Goal: Task Accomplishment & Management: Manage account settings

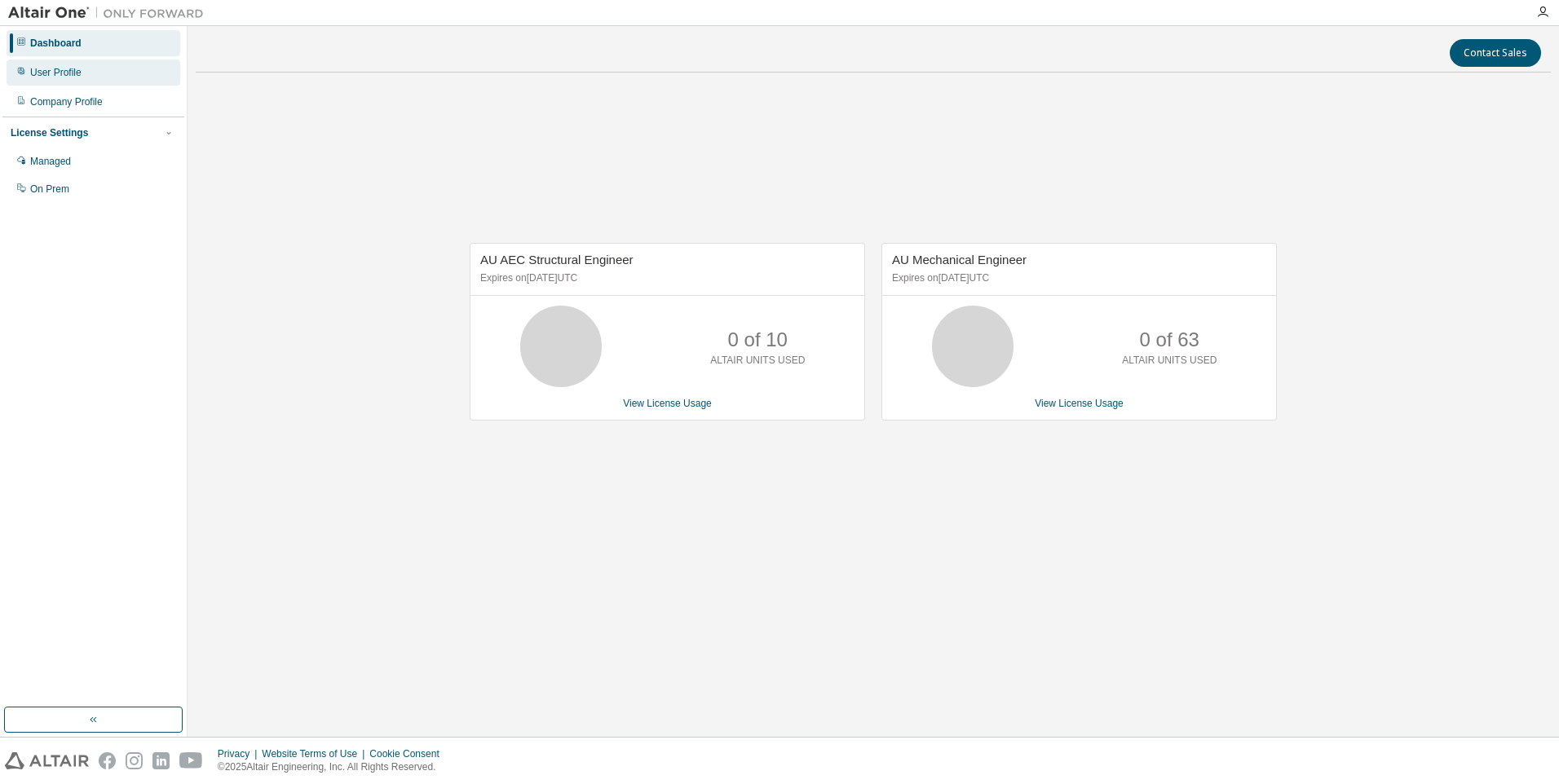
click at [76, 82] on div "User Profile" at bounding box center [93, 73] width 173 height 26
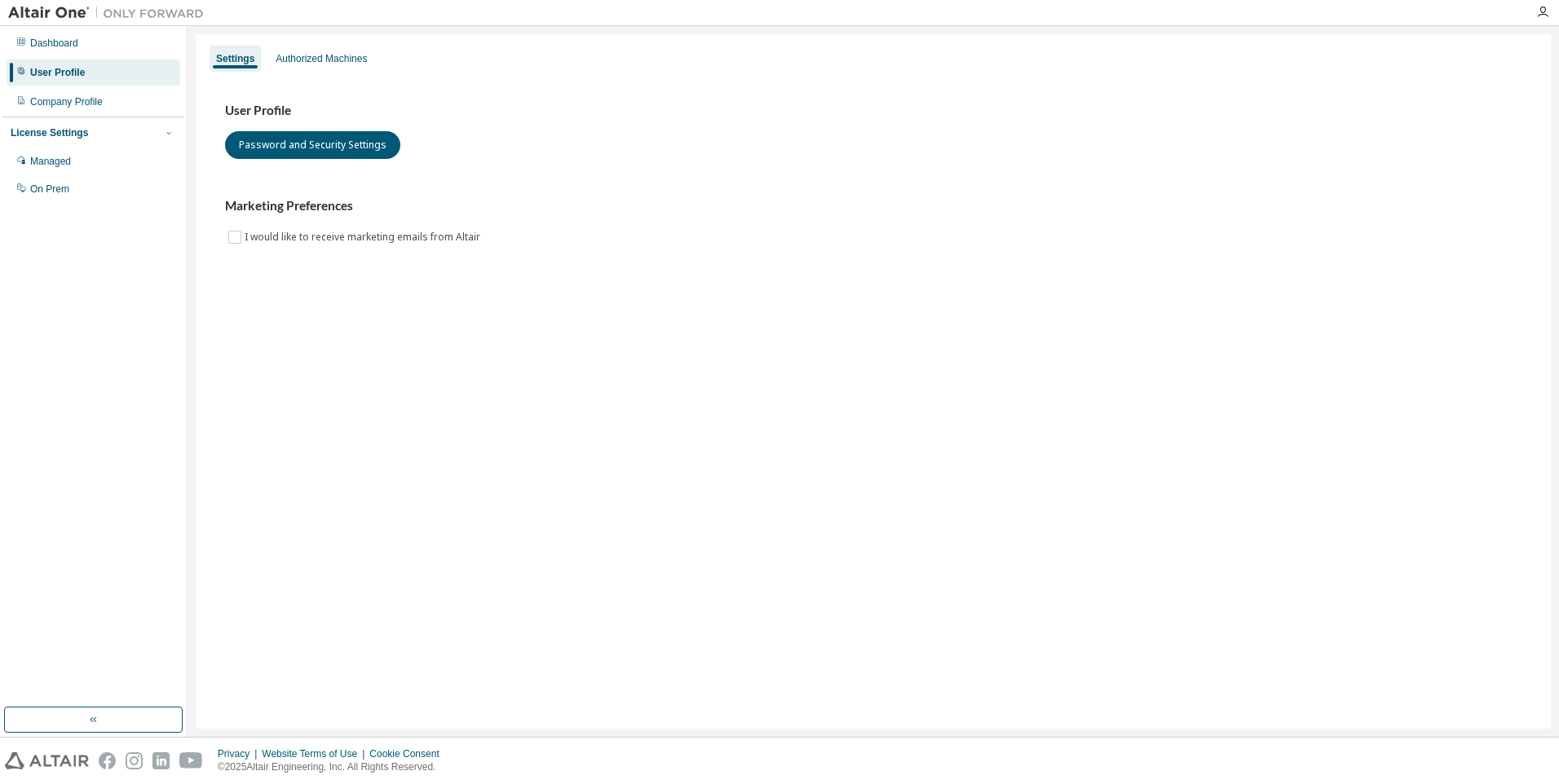
click at [80, 132] on div "License Settings" at bounding box center [49, 133] width 77 height 13
click at [79, 132] on div "License Settings" at bounding box center [49, 133] width 77 height 13
click at [63, 162] on div "Managed" at bounding box center [50, 161] width 41 height 13
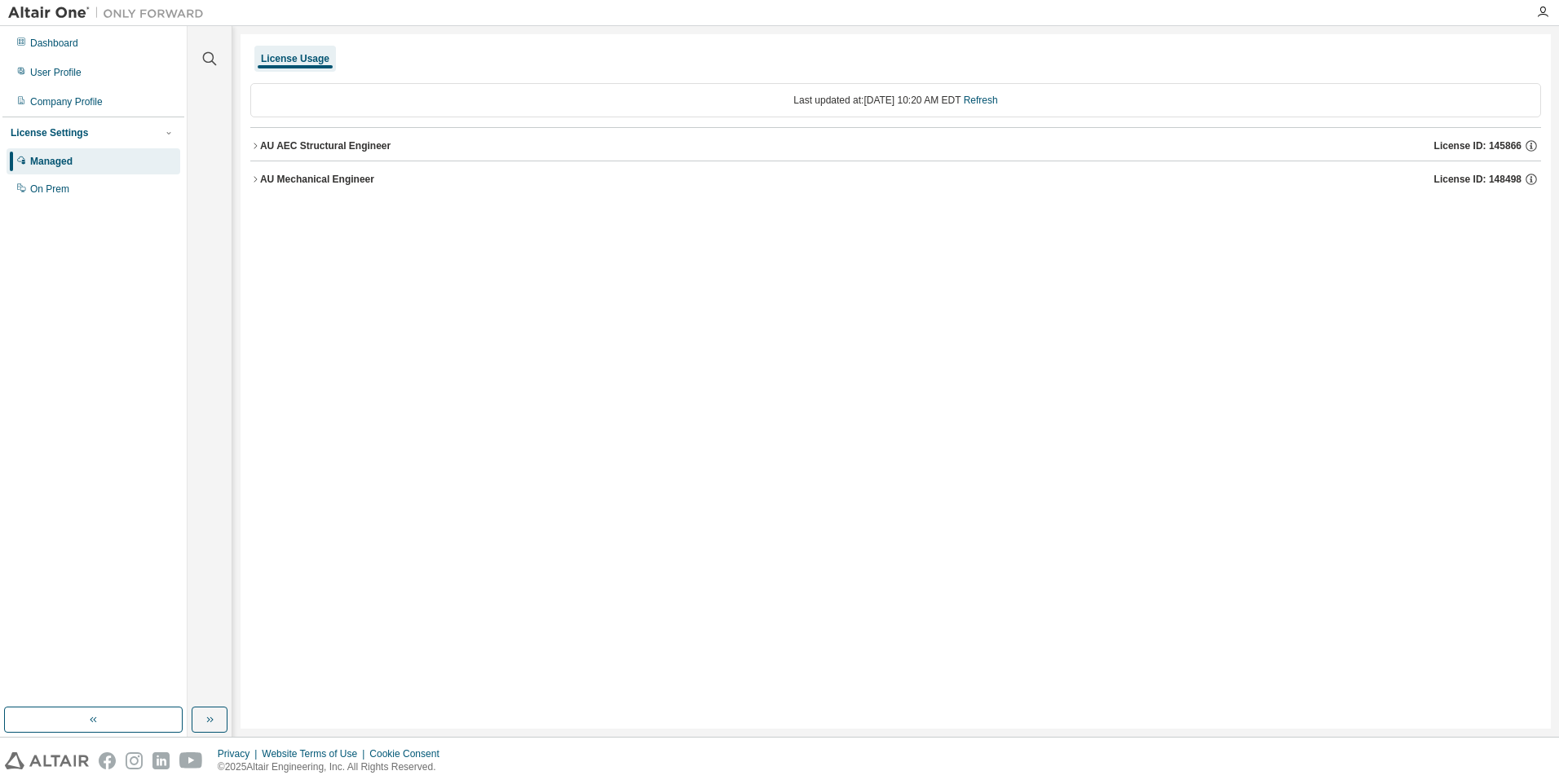
click at [255, 147] on icon "button" at bounding box center [255, 146] width 9 height 9
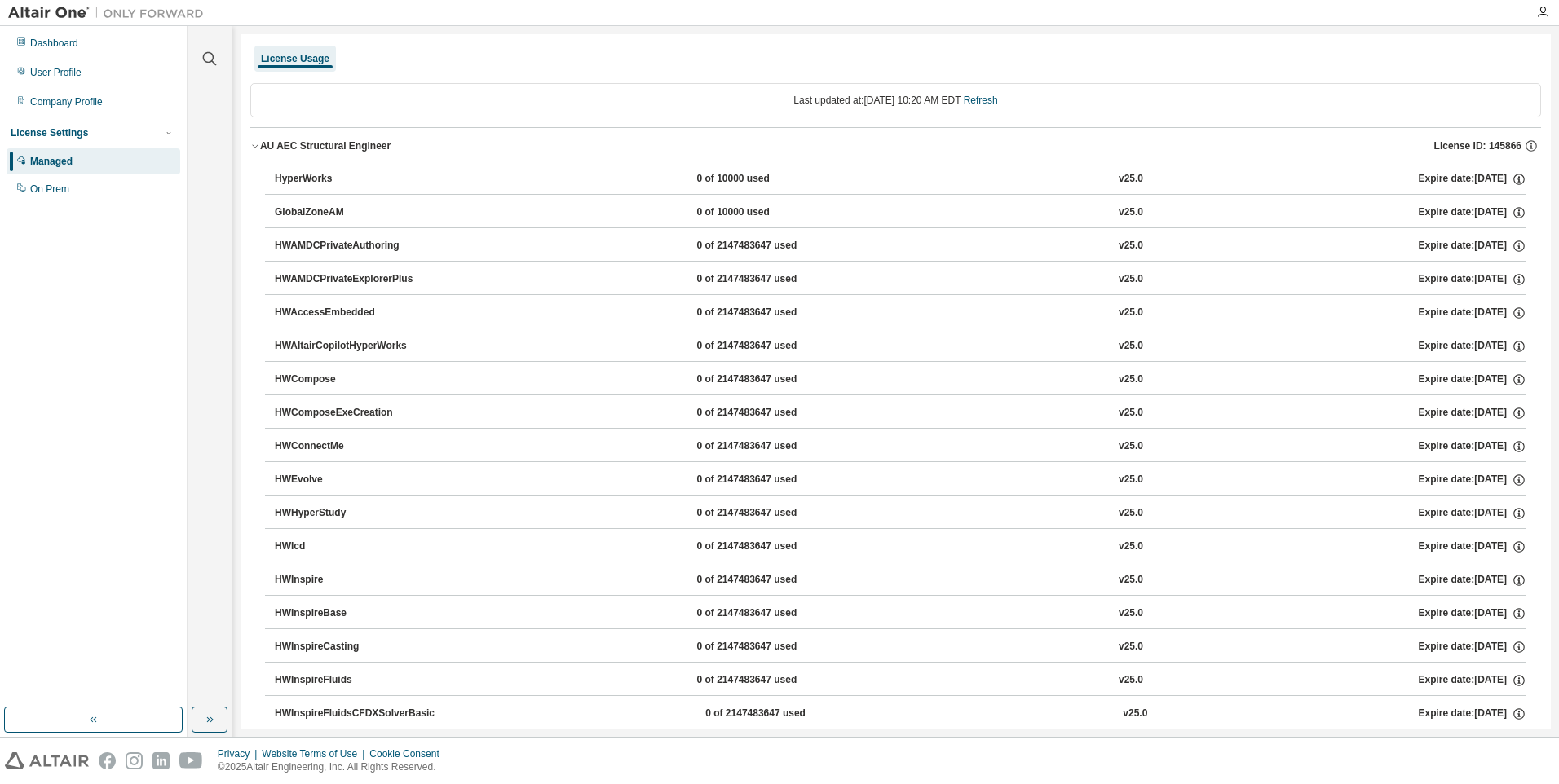
click at [255, 147] on icon "button" at bounding box center [255, 146] width 9 height 9
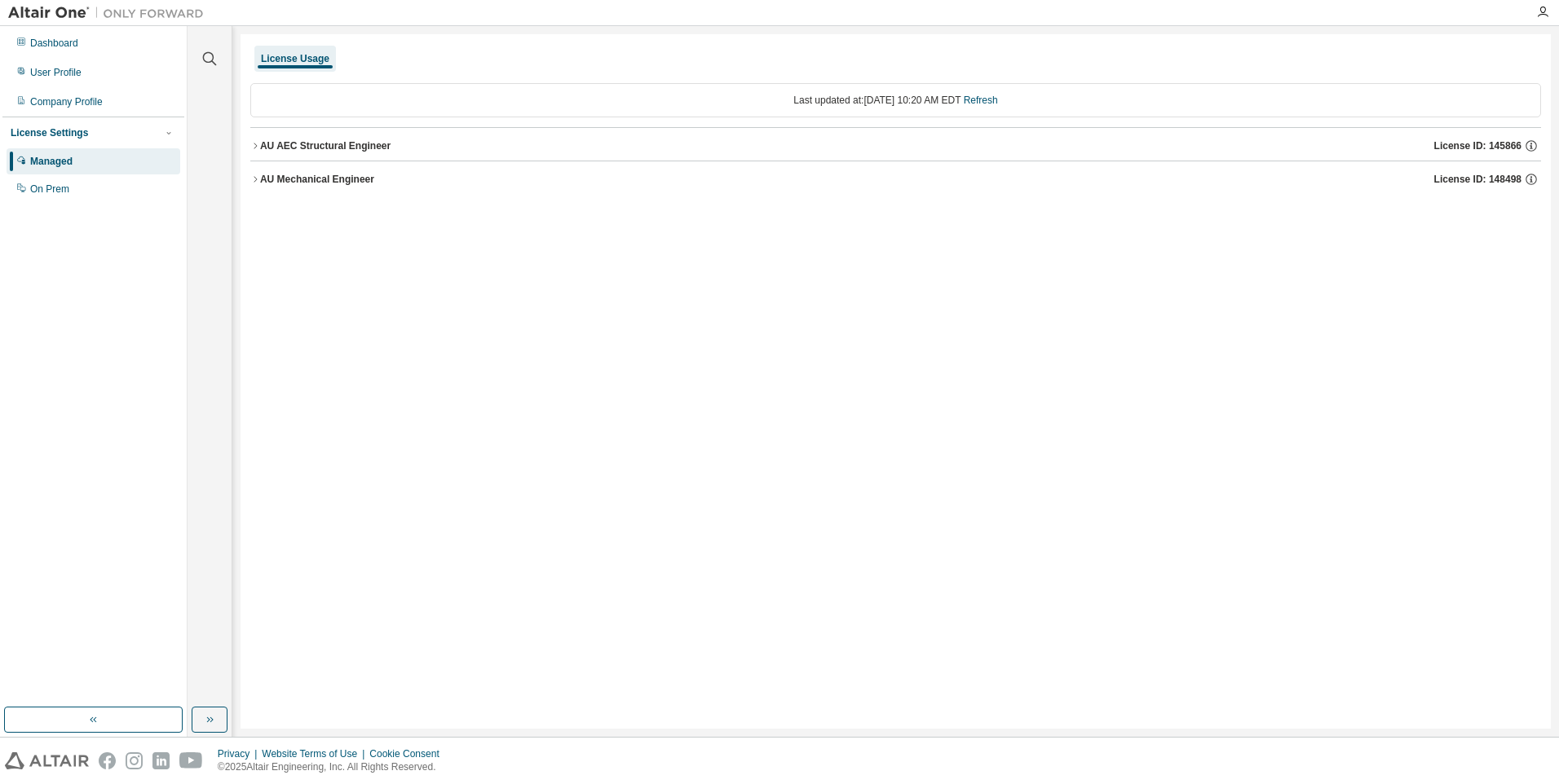
click at [251, 181] on icon "button" at bounding box center [255, 179] width 9 height 9
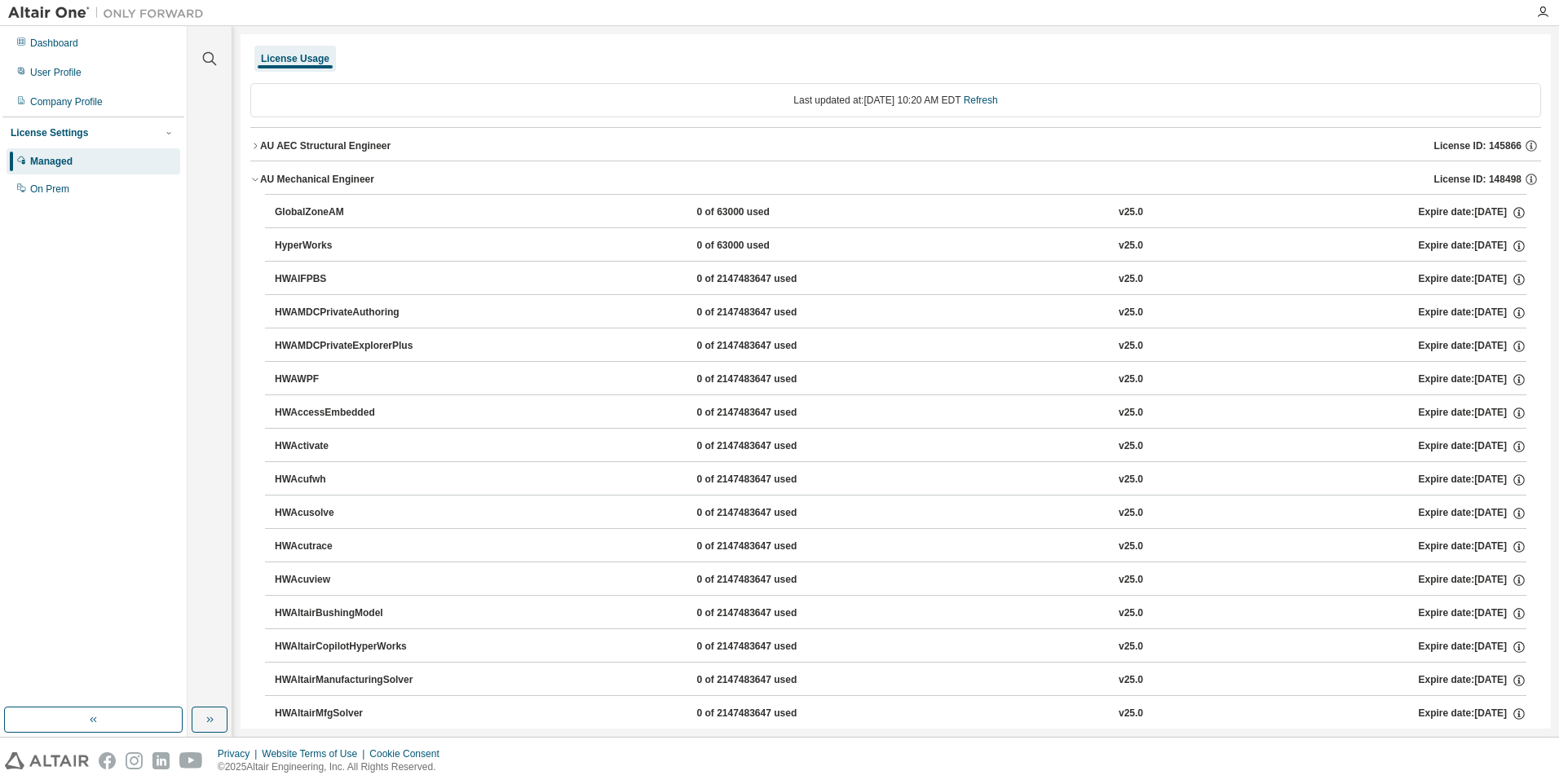
click at [359, 242] on div "HyperWorks" at bounding box center [349, 246] width 147 height 15
click at [701, 247] on div "0 of 63000 used" at bounding box center [770, 246] width 147 height 15
click at [47, 190] on div "On Prem" at bounding box center [50, 189] width 40 height 13
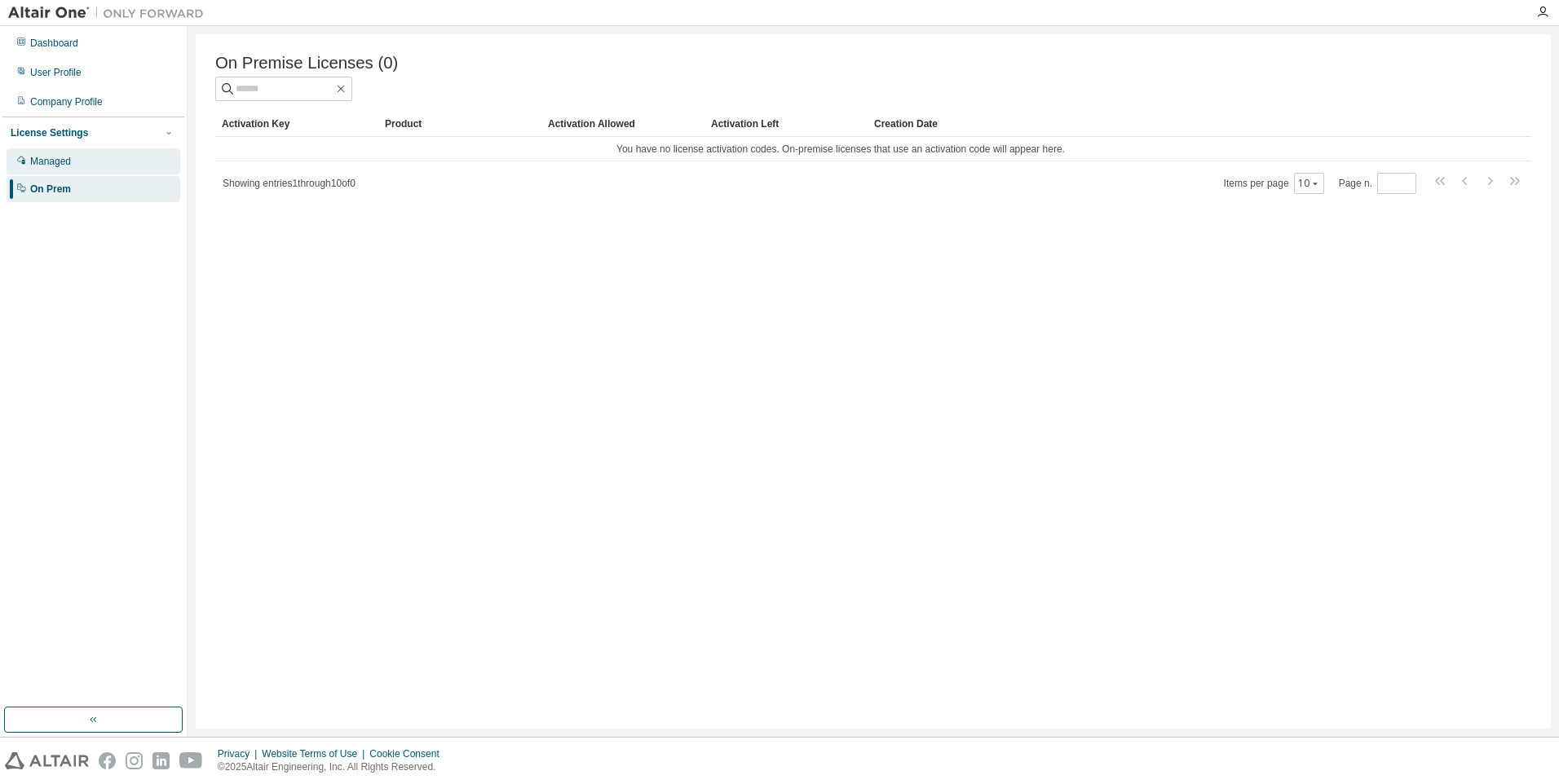
click at [76, 169] on div "Managed" at bounding box center [93, 161] width 173 height 26
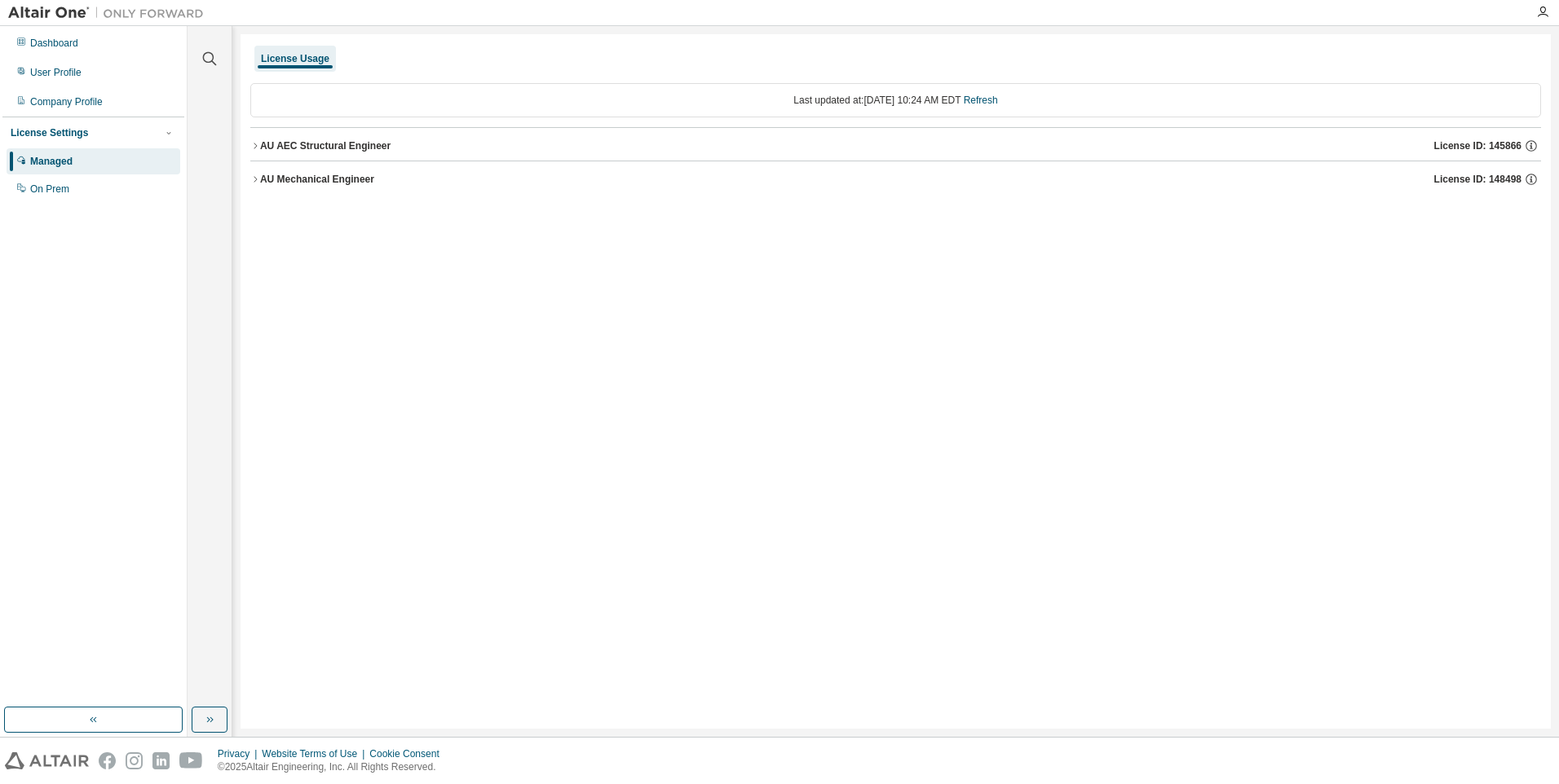
click at [254, 183] on icon "button" at bounding box center [255, 179] width 9 height 9
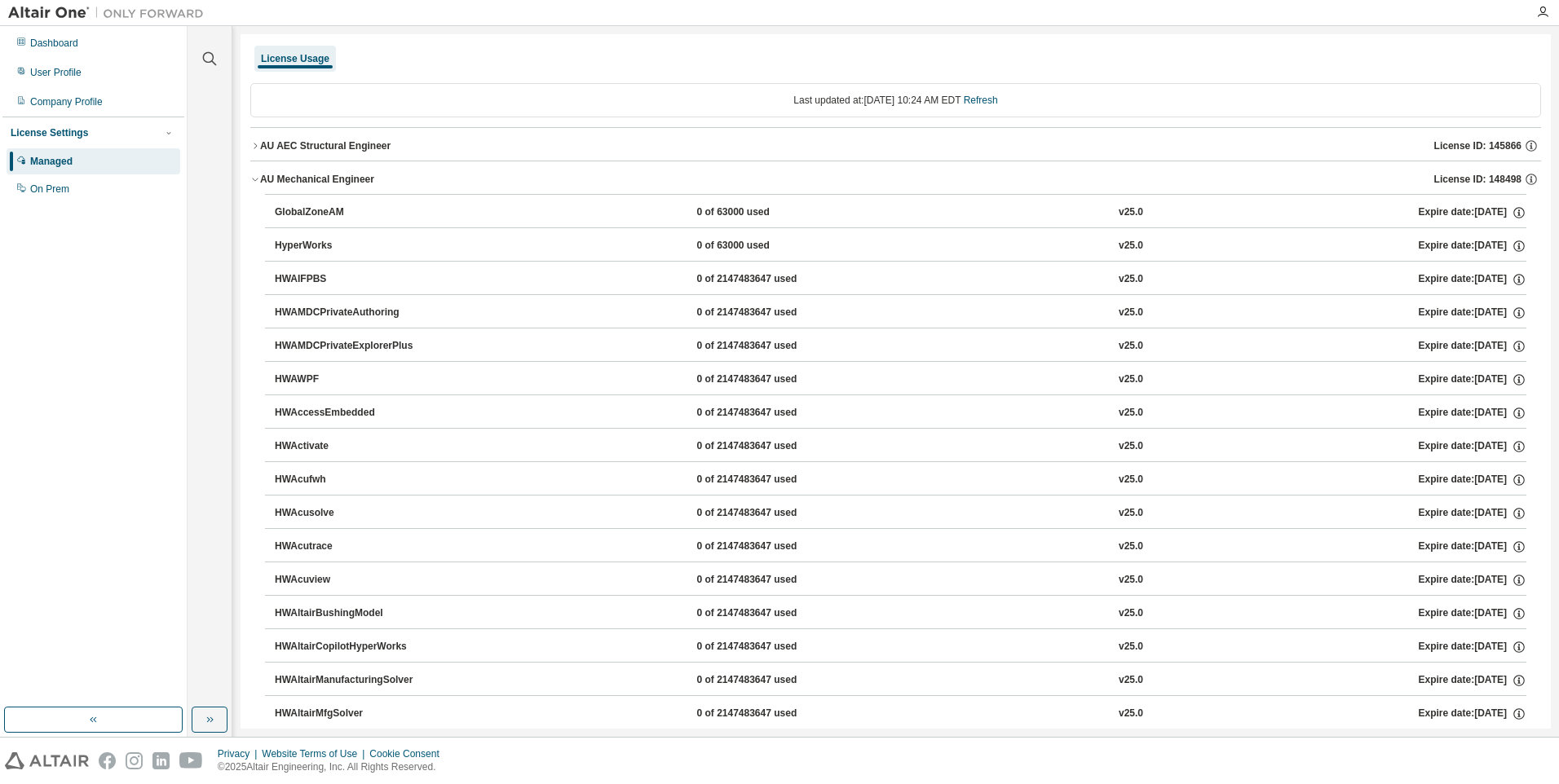
click at [305, 208] on div "GlobalZoneAM" at bounding box center [349, 213] width 147 height 15
click at [46, 81] on div "User Profile" at bounding box center [93, 73] width 173 height 26
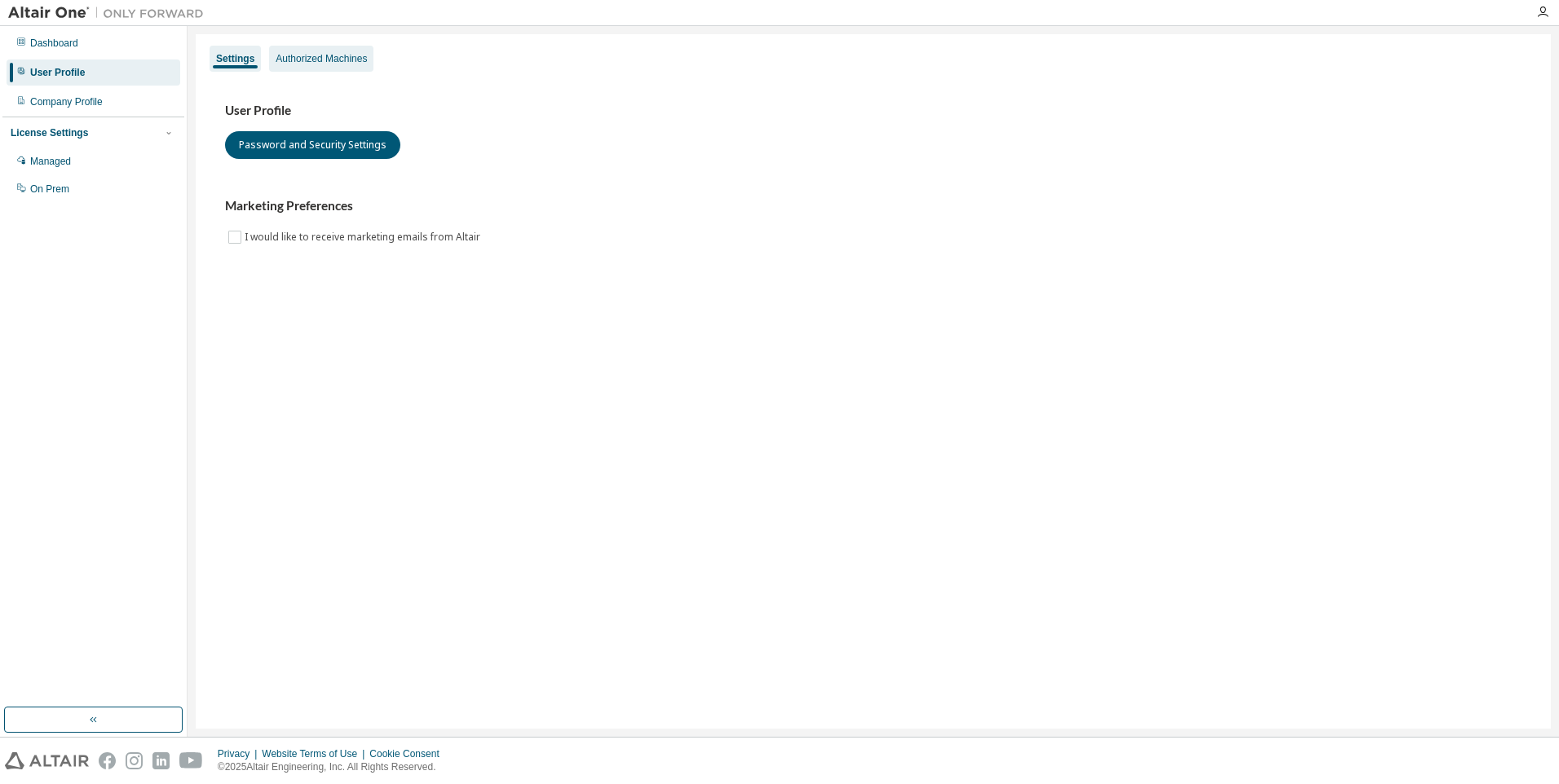
click at [299, 62] on div "Authorized Machines" at bounding box center [320, 58] width 91 height 13
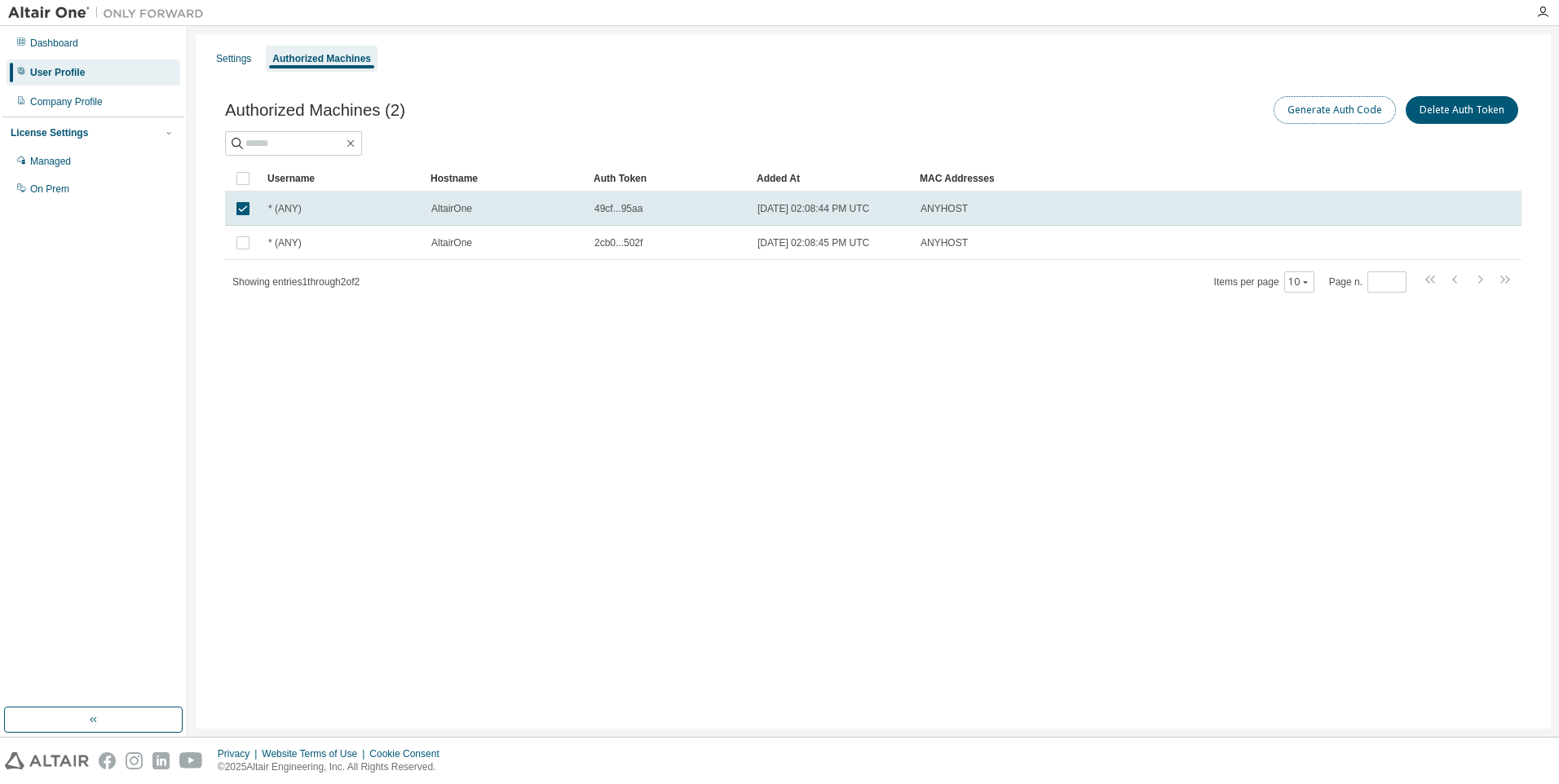
click at [1331, 113] on button "Generate Auth Code" at bounding box center [1335, 109] width 123 height 27
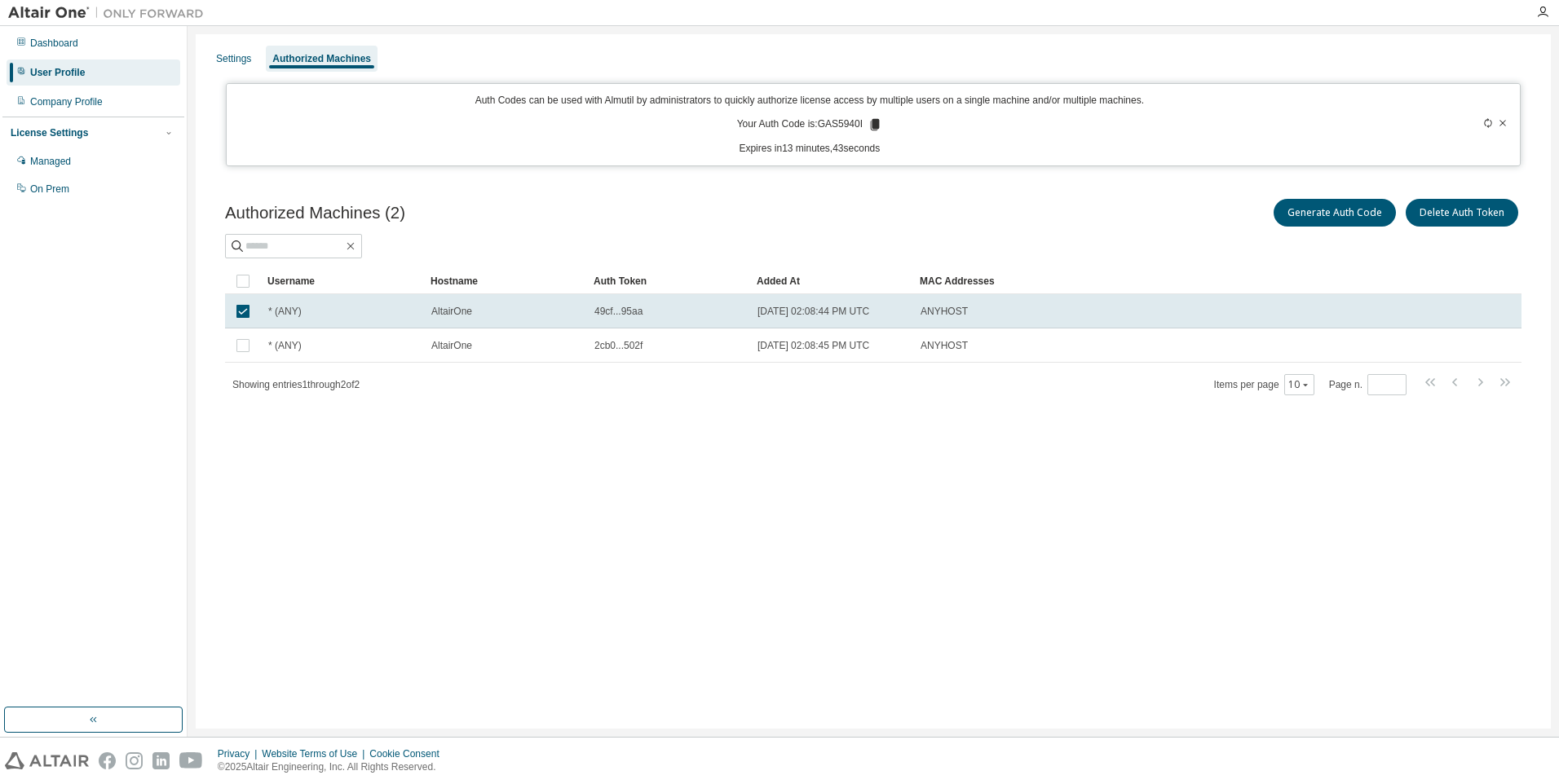
click at [940, 311] on span "ANYHOST" at bounding box center [944, 312] width 47 height 13
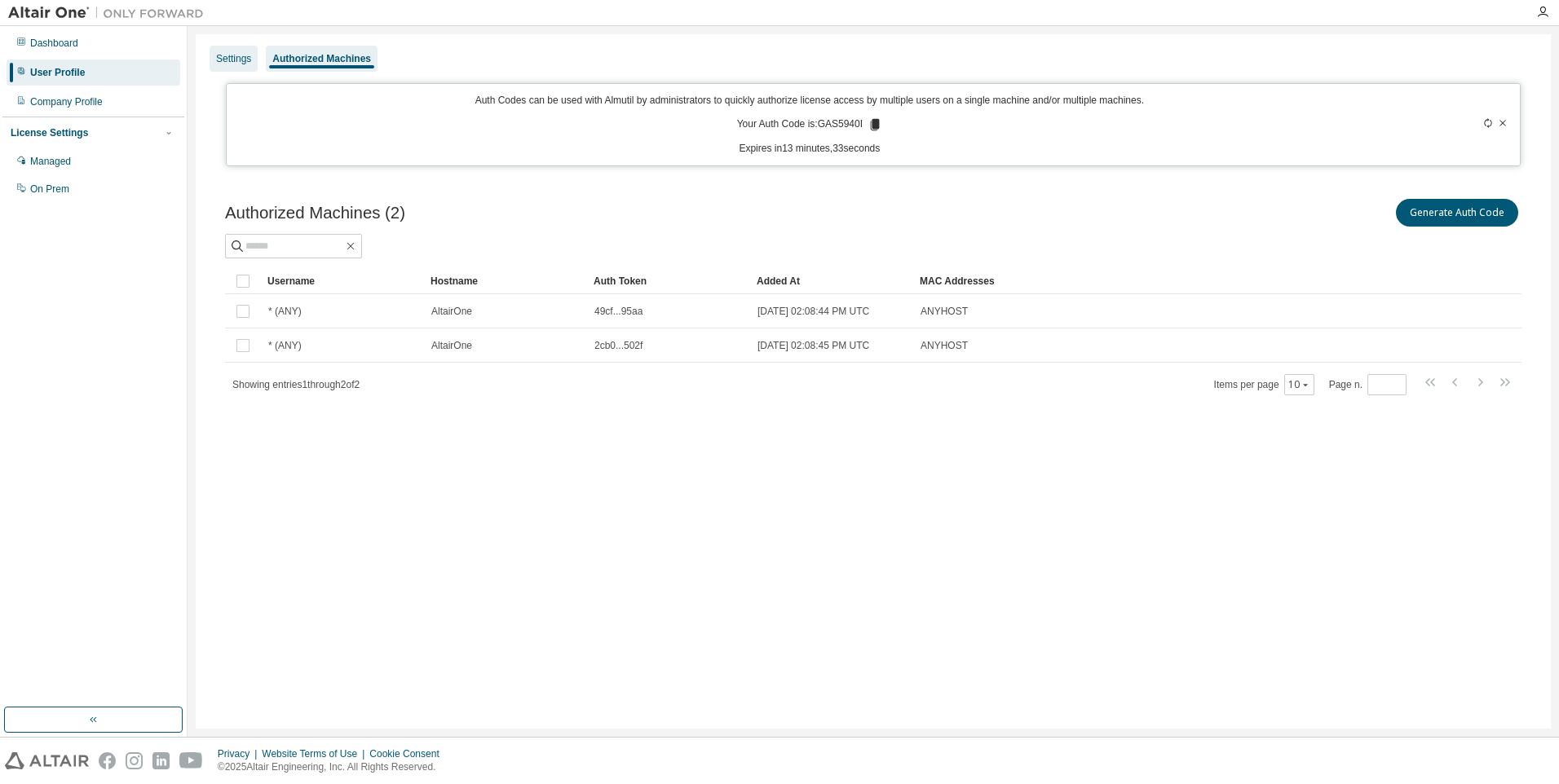
click at [217, 57] on div "Settings" at bounding box center [233, 58] width 35 height 13
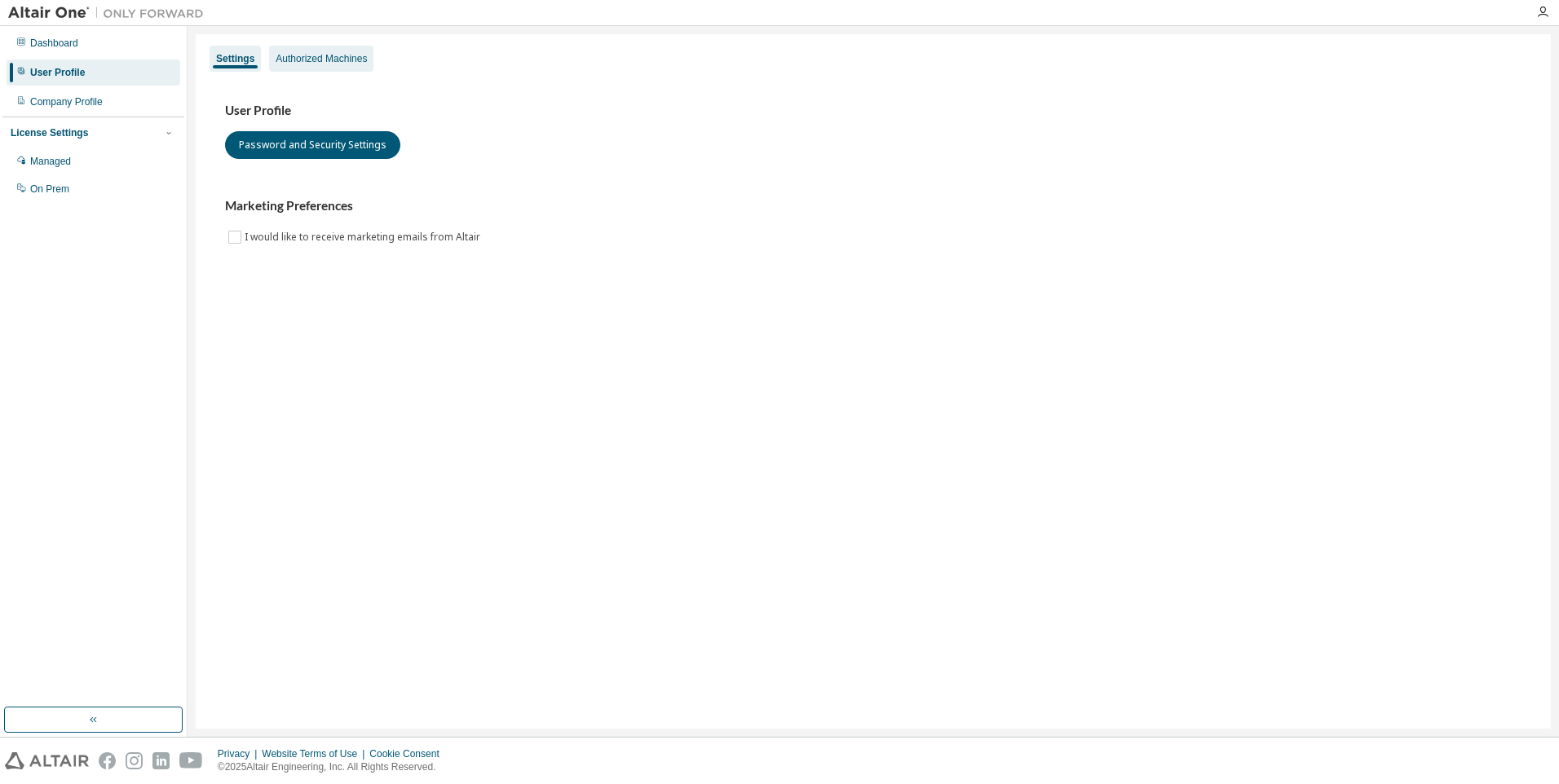
click at [290, 58] on div "Authorized Machines" at bounding box center [320, 58] width 91 height 13
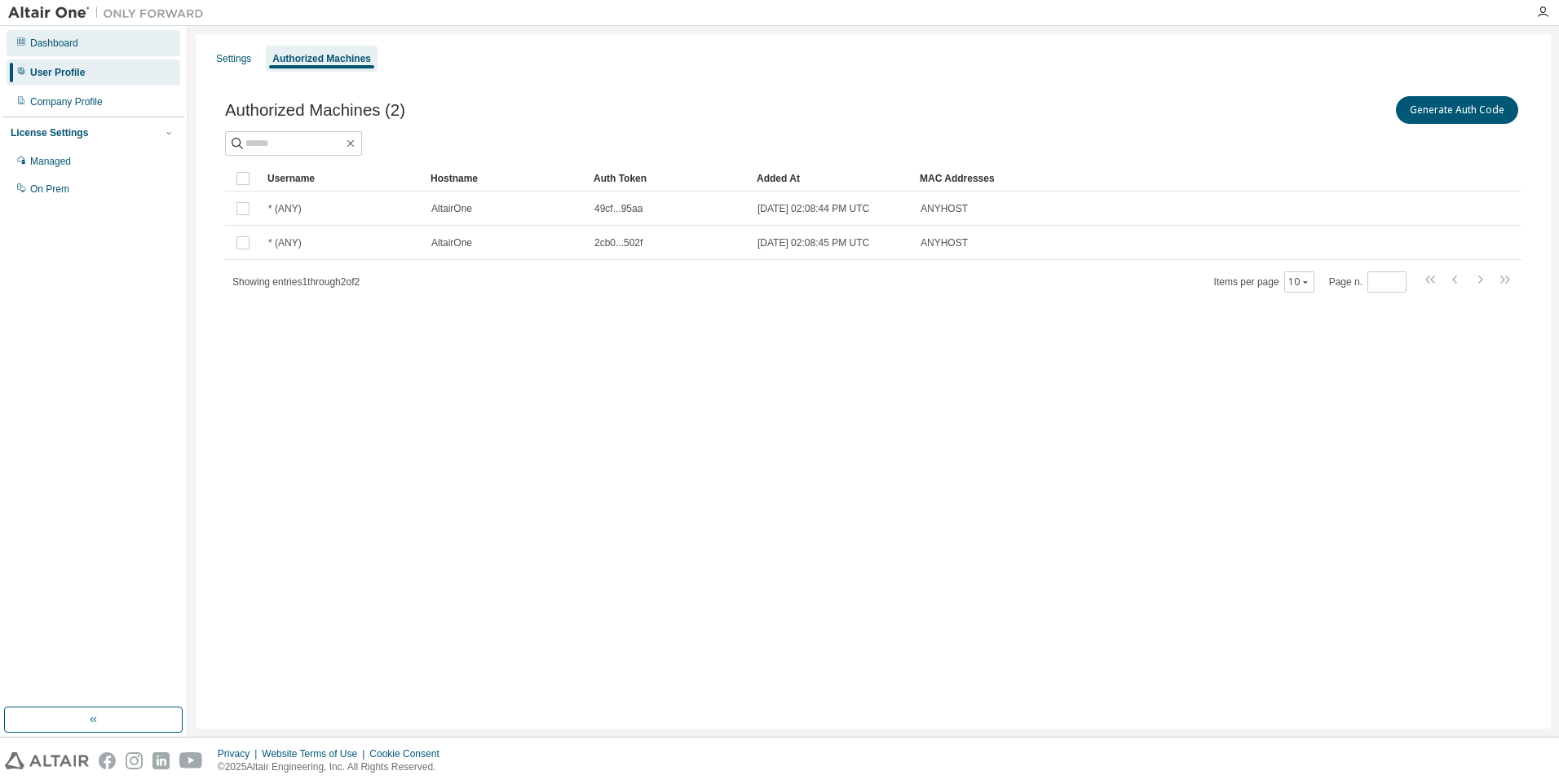
click at [86, 44] on div "Dashboard" at bounding box center [93, 43] width 173 height 26
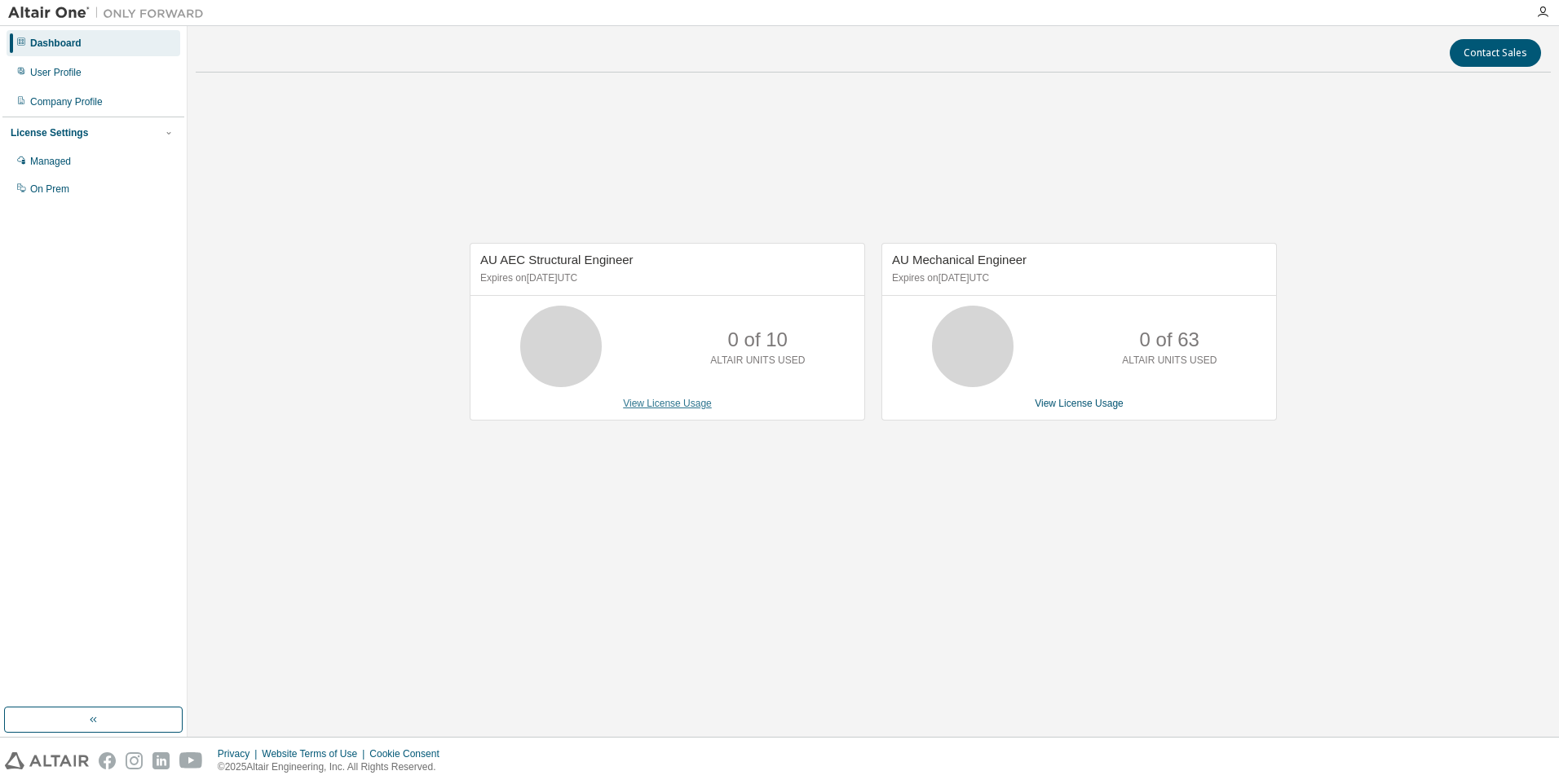
click at [657, 405] on link "View License Usage" at bounding box center [667, 403] width 89 height 11
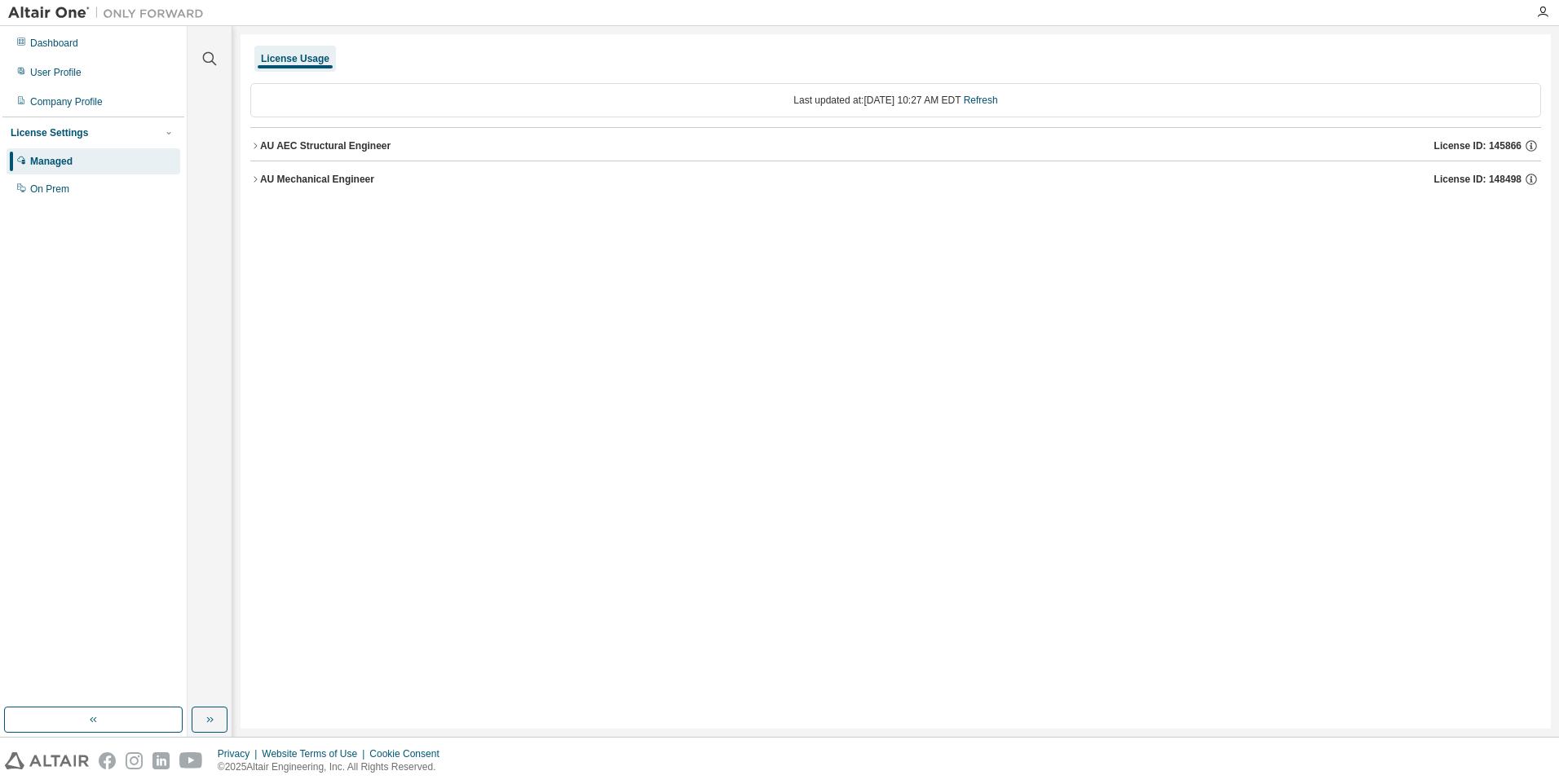
click at [258, 152] on button "AU AEC Structural Engineer License ID: 145866" at bounding box center [895, 146] width 1290 height 36
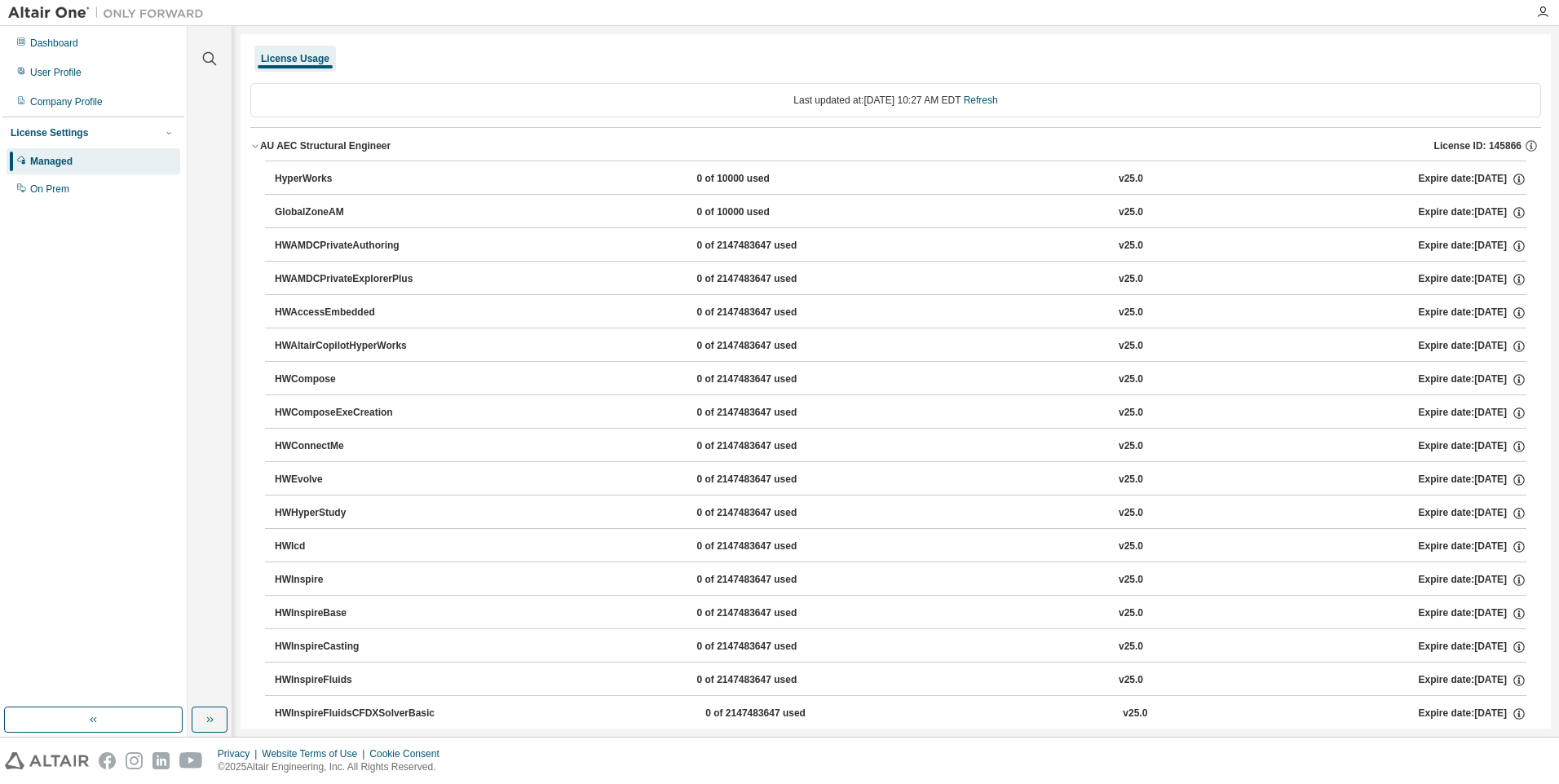
click at [254, 148] on icon "button" at bounding box center [255, 146] width 9 height 9
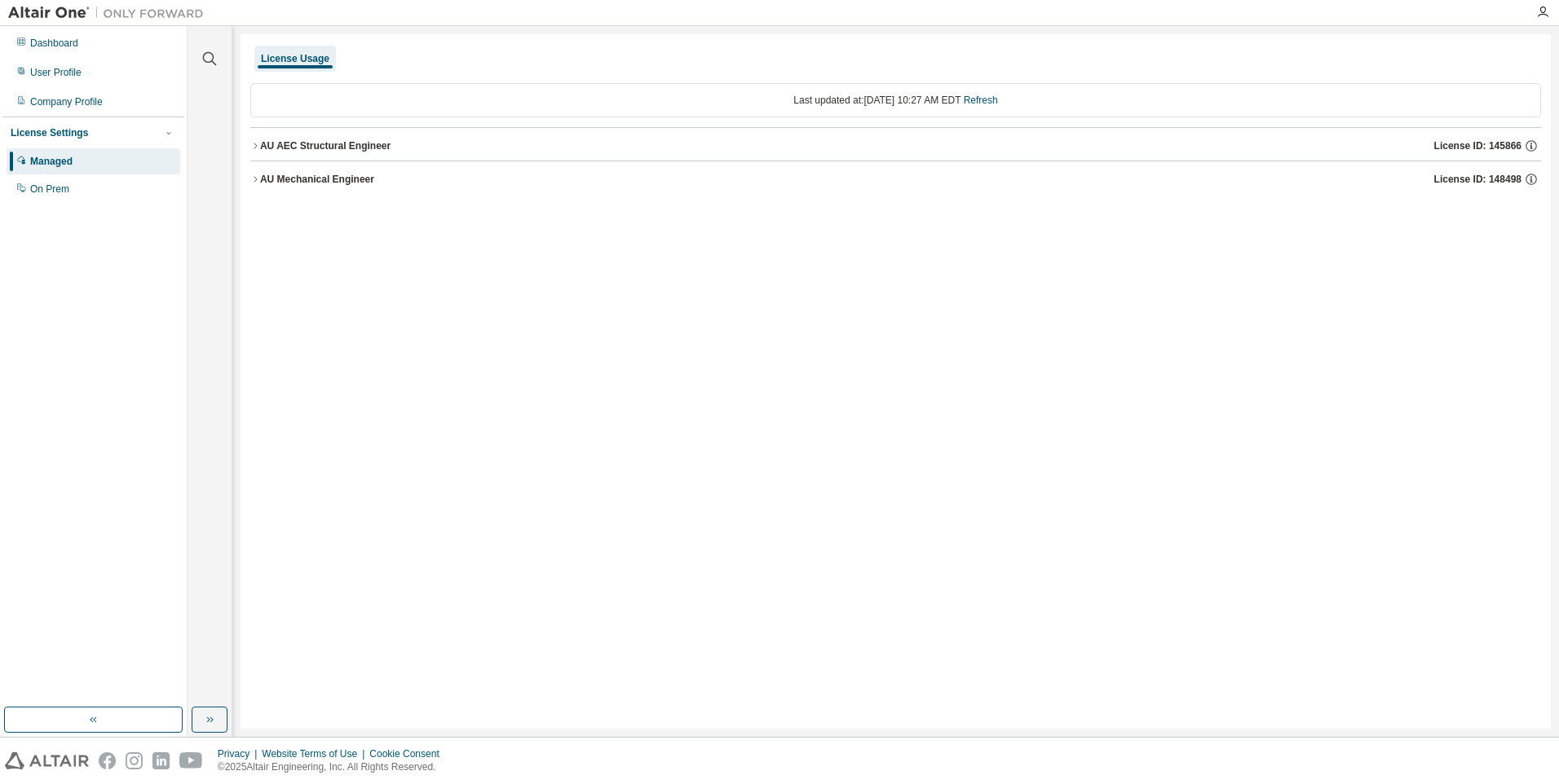
click at [252, 181] on icon "button" at bounding box center [255, 179] width 9 height 9
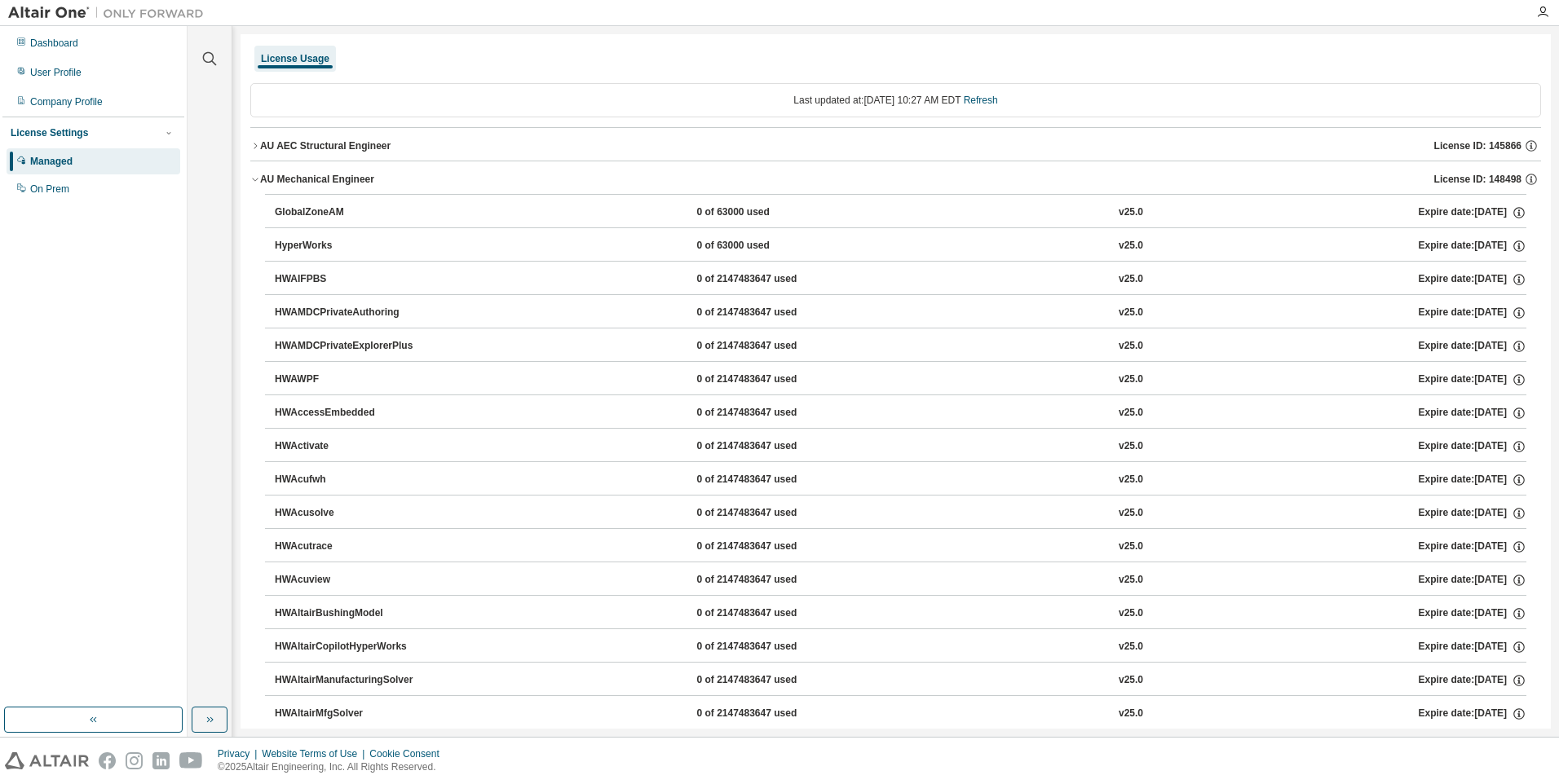
click at [252, 181] on icon "button" at bounding box center [255, 179] width 9 height 9
